Goal: Task Accomplishment & Management: Manage account settings

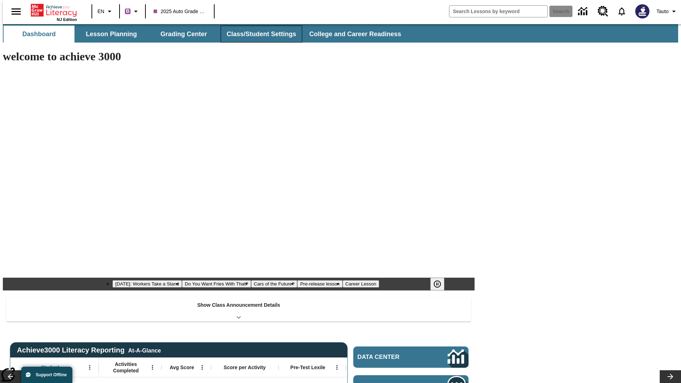
click at [258, 34] on button "Class/Student Settings" at bounding box center [262, 34] width 82 height 17
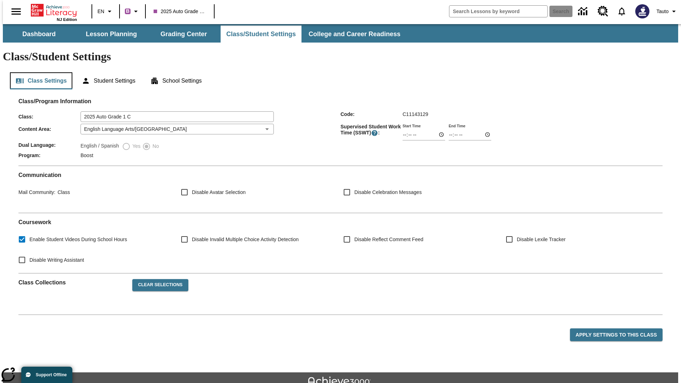
click at [38, 72] on button "Class Settings" at bounding box center [41, 80] width 62 height 17
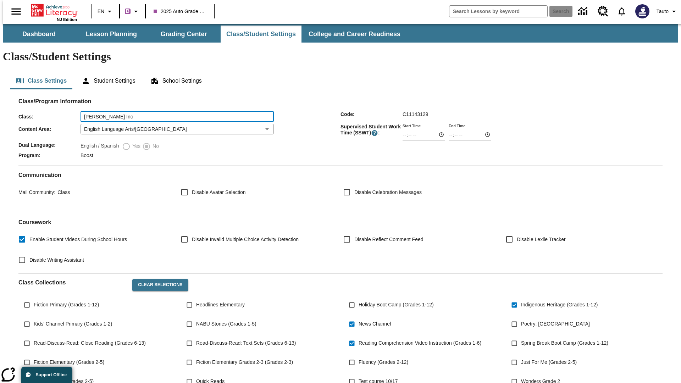
type input "[PERSON_NAME] Inc"
type input "06:00"
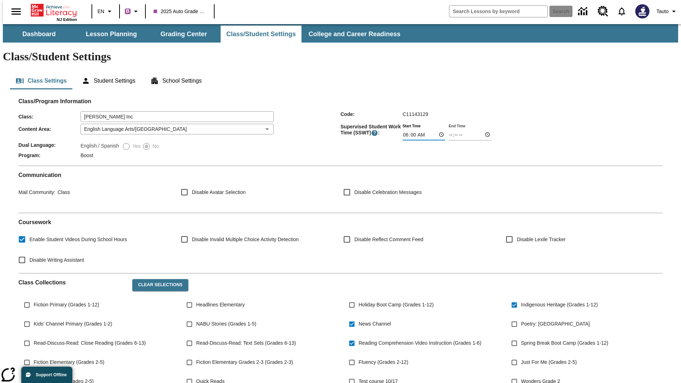
type input "06:01"
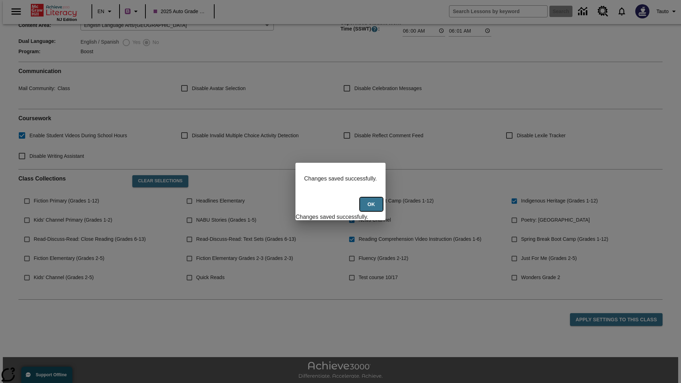
click at [372, 208] on button "Ok" at bounding box center [371, 205] width 23 height 14
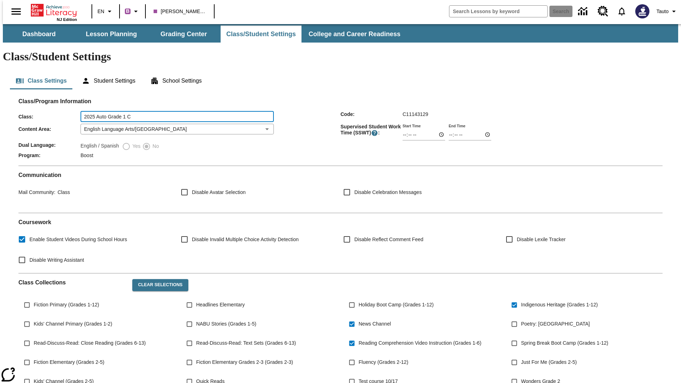
type input "2025 Auto Grade 1 C"
type input "06:00"
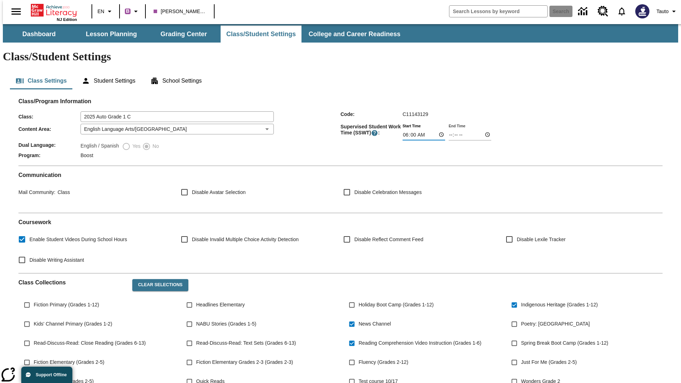
type input "06:01"
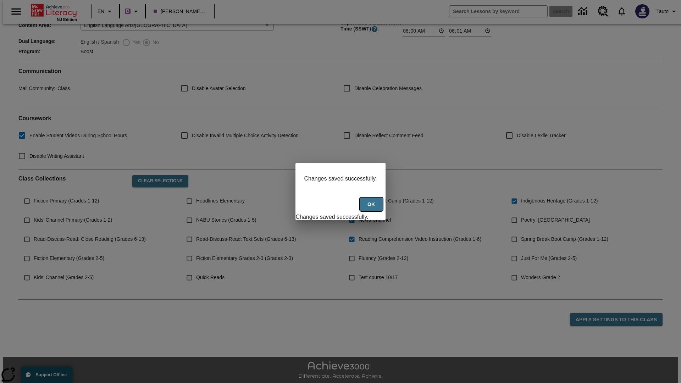
click at [372, 208] on button "Ok" at bounding box center [371, 205] width 23 height 14
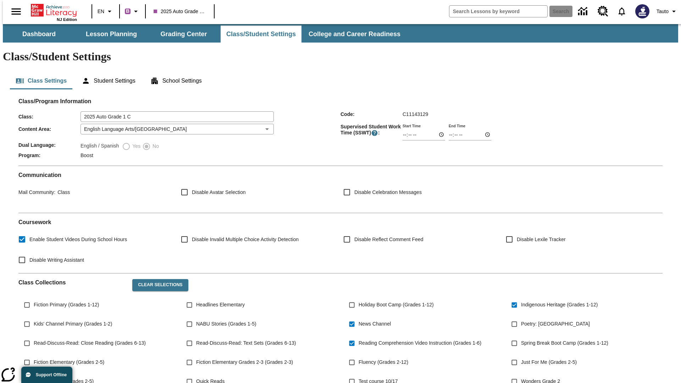
scroll to position [104, 0]
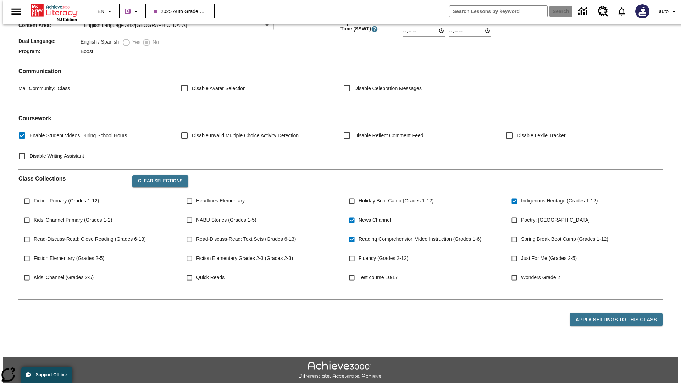
click at [175, 108] on body "Skip to main content NJ Edition EN B 2025 Auto Grade 1 C Search Tauto Dashboard…" at bounding box center [340, 161] width 675 height 483
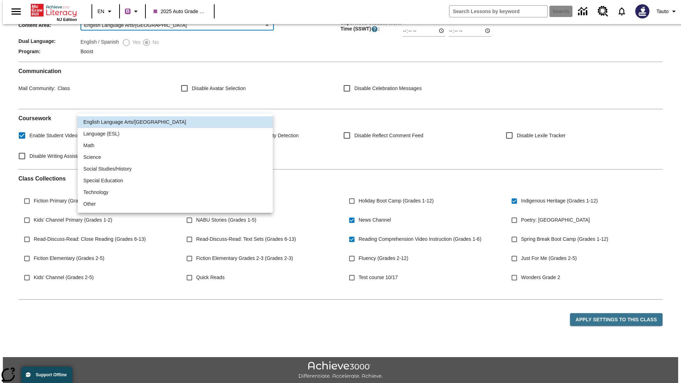
scroll to position [0, 0]
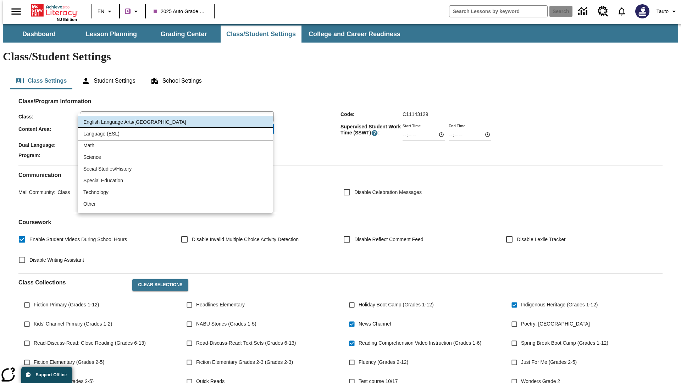
click at [175, 134] on li "Language (ESL)" at bounding box center [175, 134] width 195 height 12
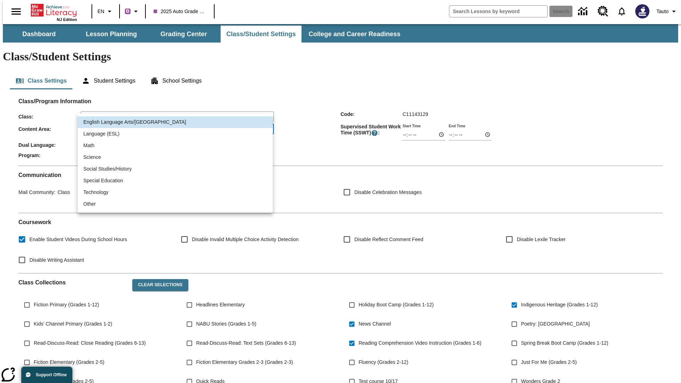
type input "2"
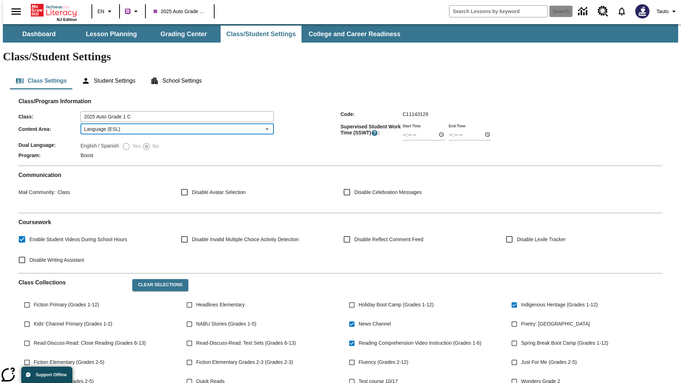
scroll to position [27, 0]
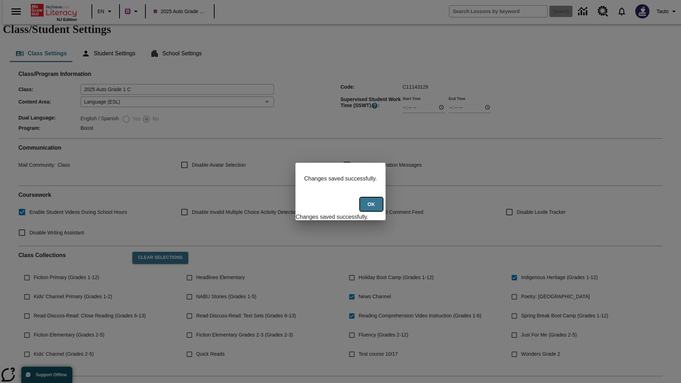
click at [372, 208] on button "Ok" at bounding box center [371, 205] width 23 height 14
